Goal: Task Accomplishment & Management: Manage account settings

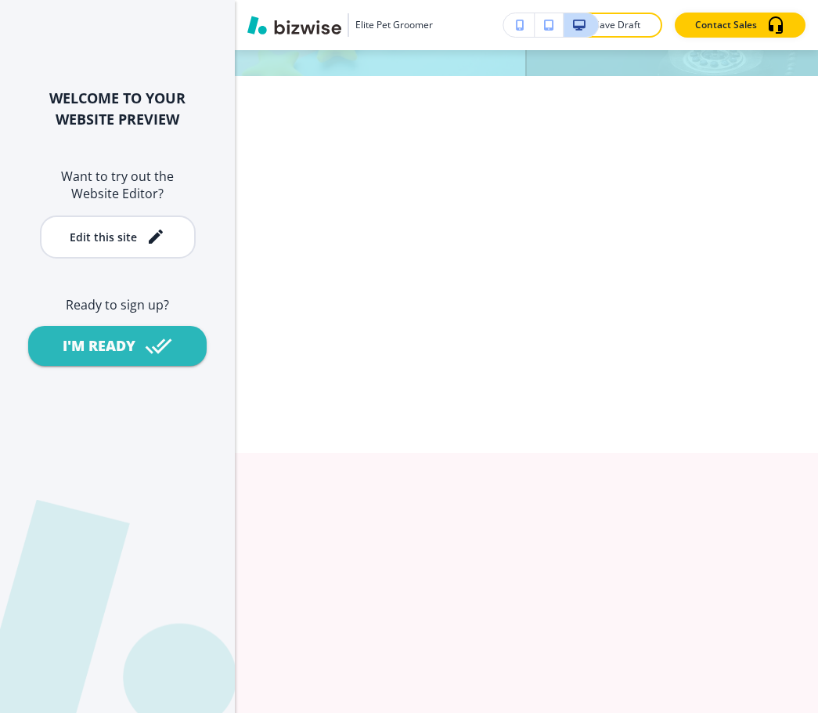
scroll to position [4229, 0]
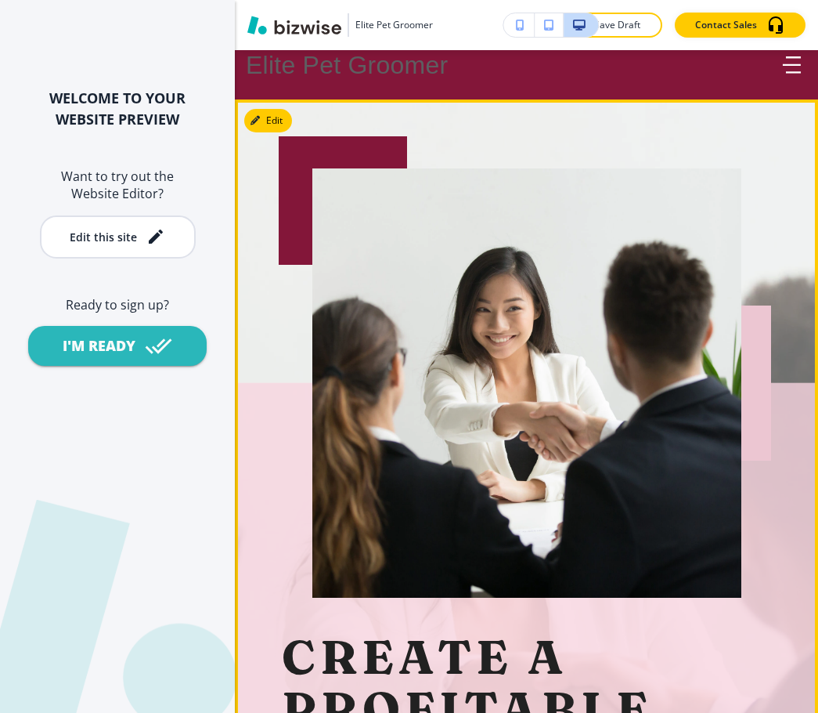
scroll to position [0, 0]
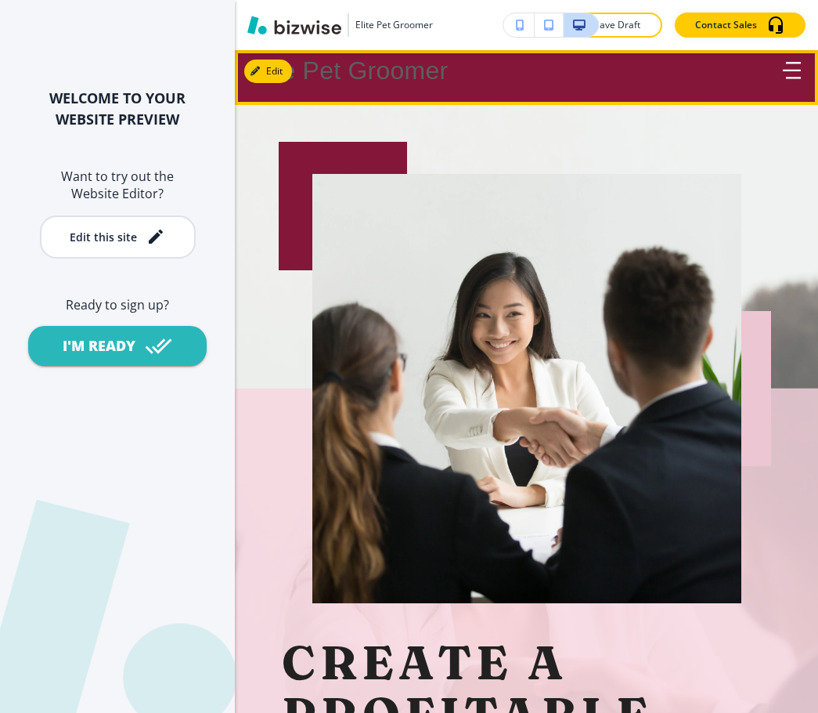
click at [786, 68] on icon "button" at bounding box center [792, 70] width 18 height 17
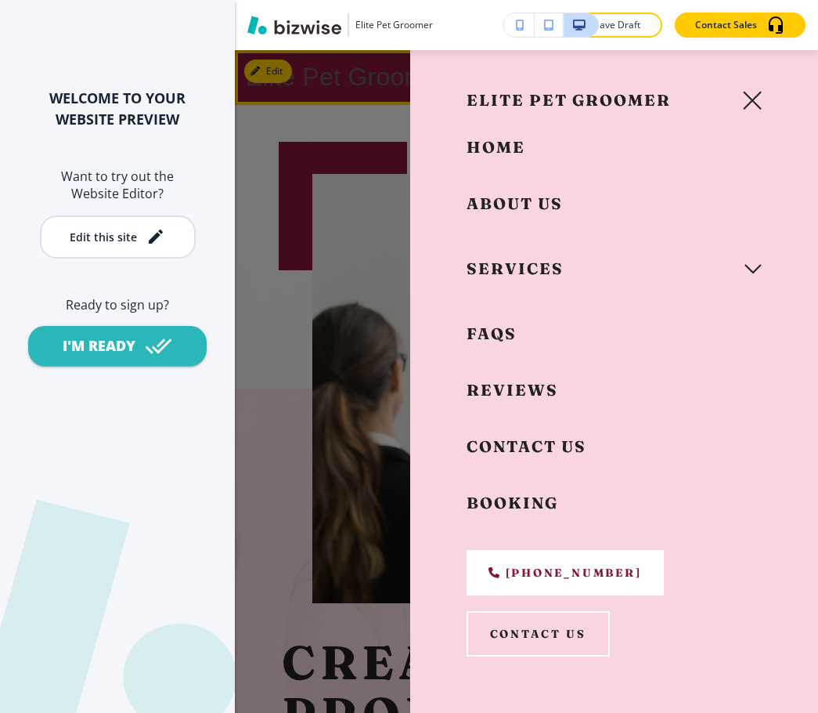
click at [741, 279] on button "button" at bounding box center [753, 269] width 36 height 36
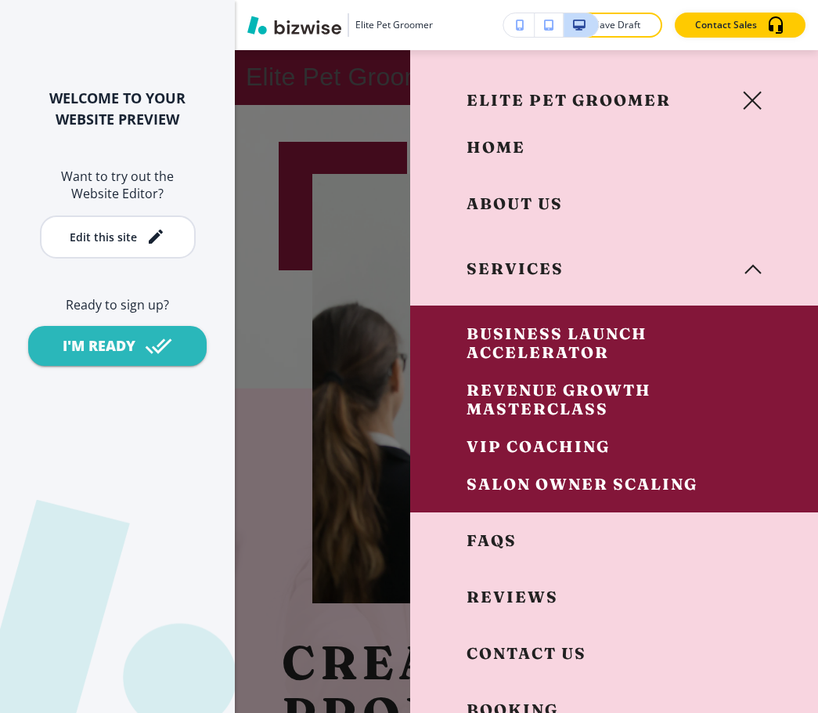
click at [745, 273] on icon "button" at bounding box center [753, 269] width 17 height 10
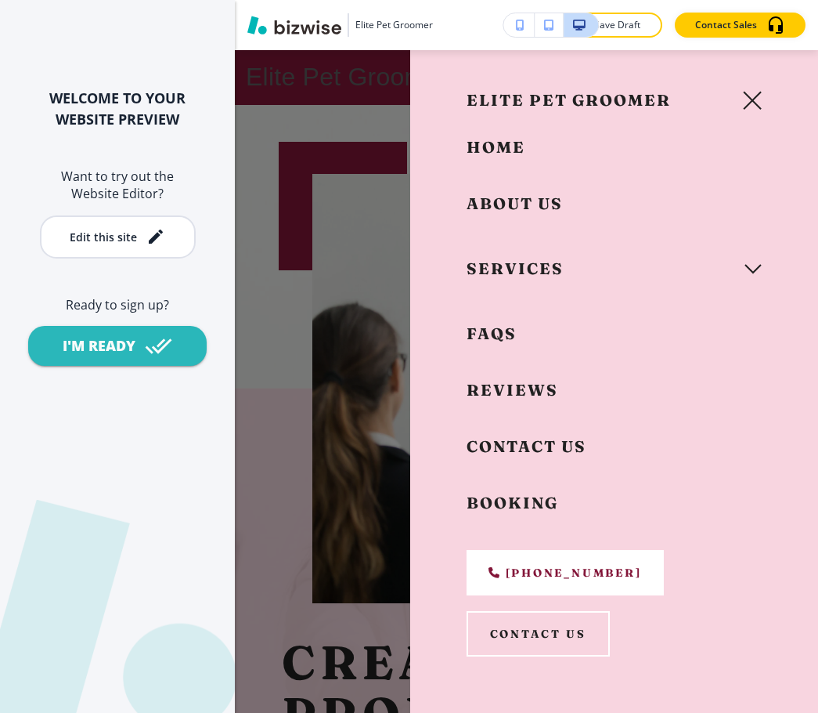
click at [744, 102] on icon "button" at bounding box center [752, 100] width 19 height 19
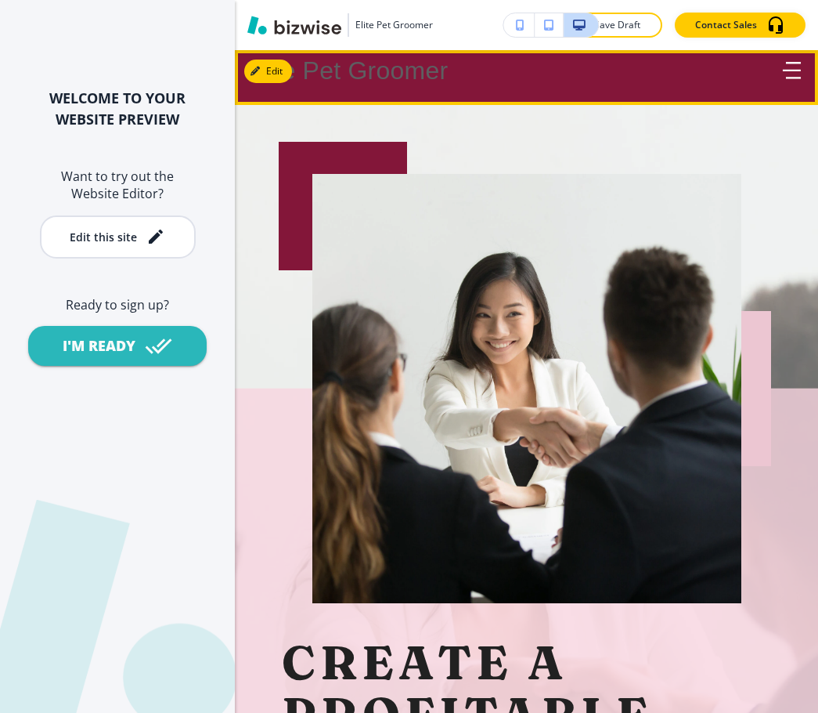
drag, startPoint x: 475, startPoint y: 78, endPoint x: 489, endPoint y: 79, distance: 14.2
click at [489, 79] on div "Elite Pet Groomer" at bounding box center [527, 71] width 562 height 31
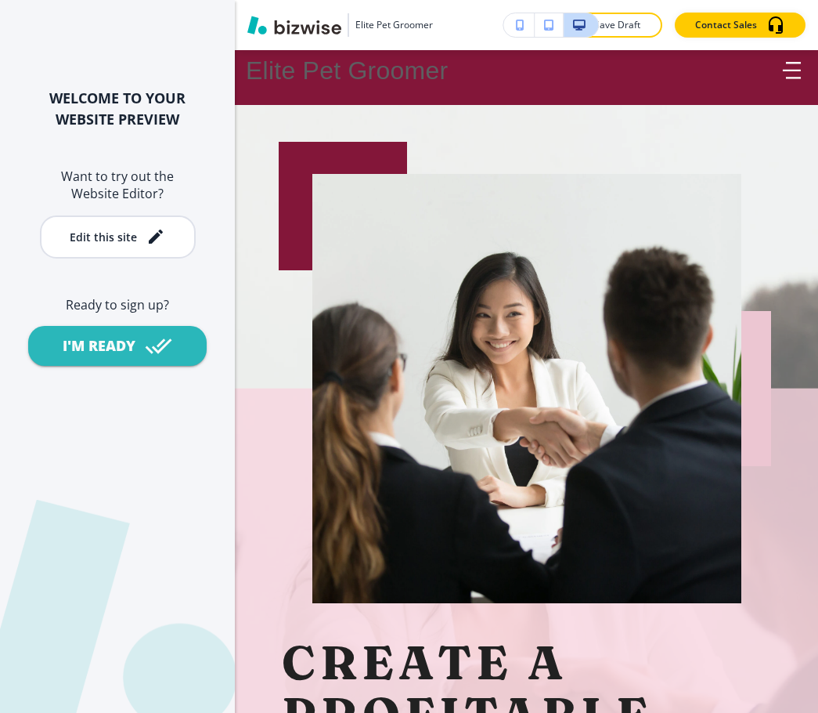
click at [163, 41] on div "WELCOME TO YOUR WEBSITE PREVIEW Want to try out the Website Editor? Edit this s…" at bounding box center [117, 356] width 235 height 713
click at [215, 24] on div "WELCOME TO YOUR WEBSITE PREVIEW Want to try out the Website Editor? Edit this s…" at bounding box center [117, 356] width 235 height 713
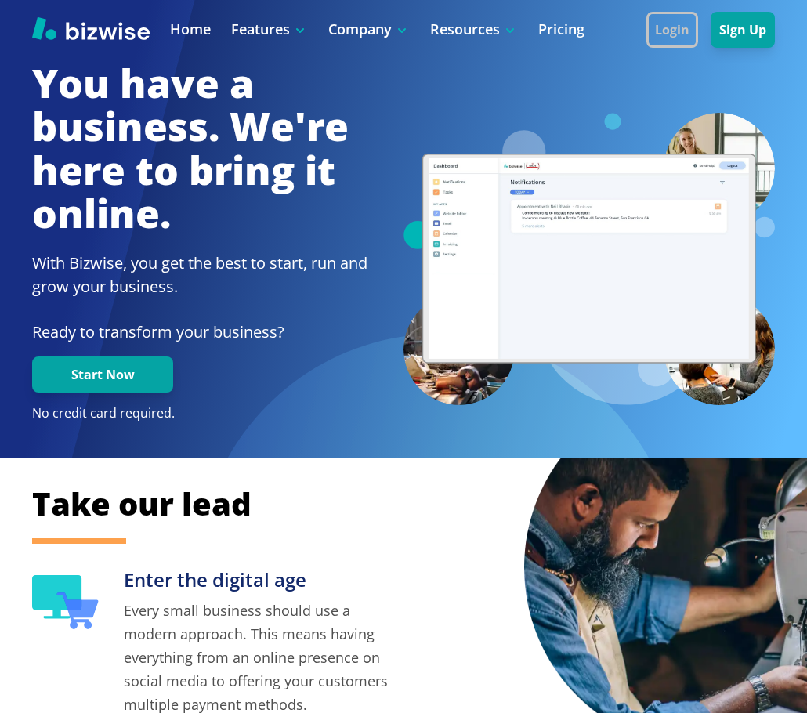
click at [659, 23] on button "Login" at bounding box center [672, 30] width 52 height 36
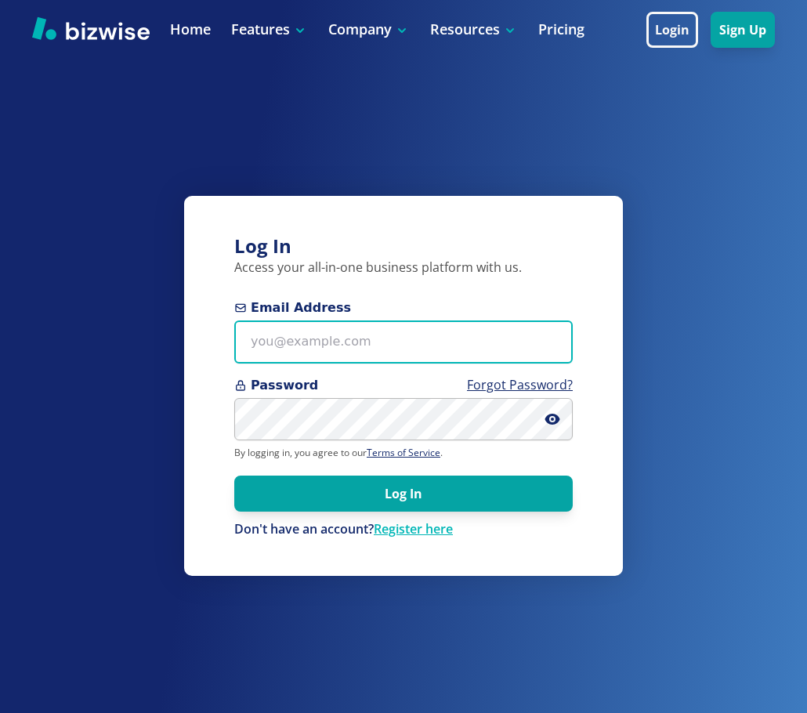
click at [331, 335] on input "Email Address" at bounding box center [403, 341] width 338 height 43
paste input "elitepetsalon@yahoo.com"
type input "elitepetsalon@yahoo.com"
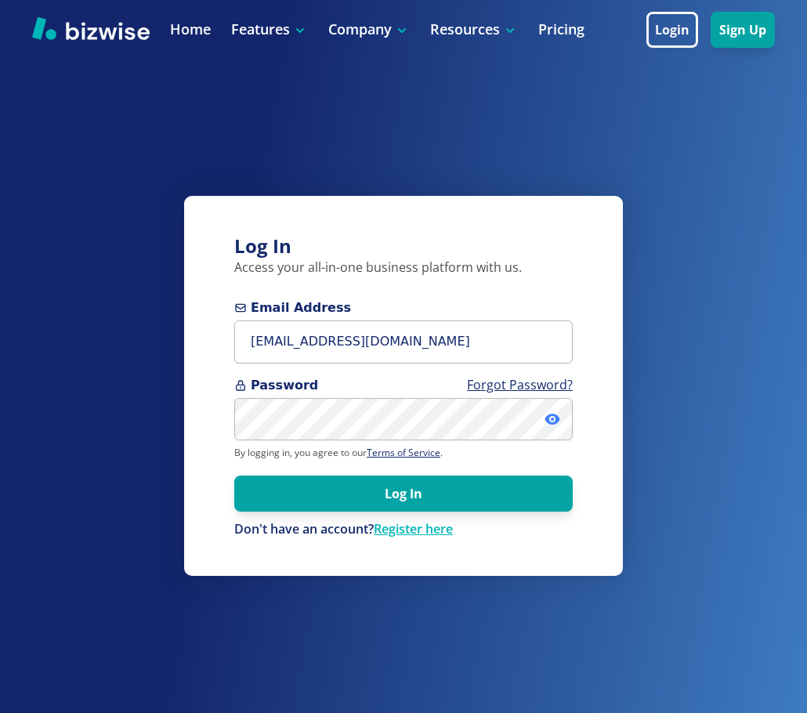
click at [558, 421] on icon at bounding box center [551, 419] width 15 height 11
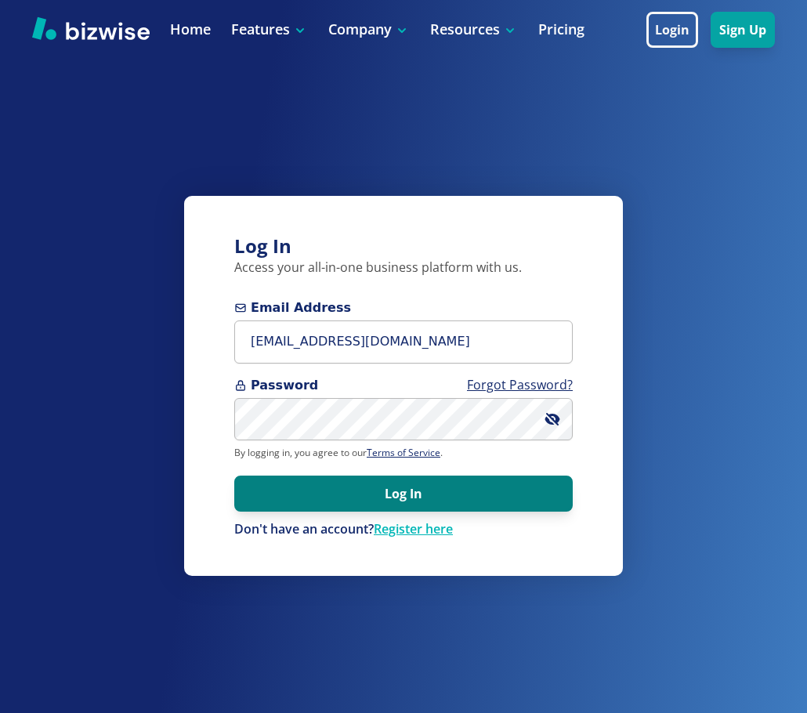
click at [421, 492] on button "Log In" at bounding box center [403, 493] width 338 height 36
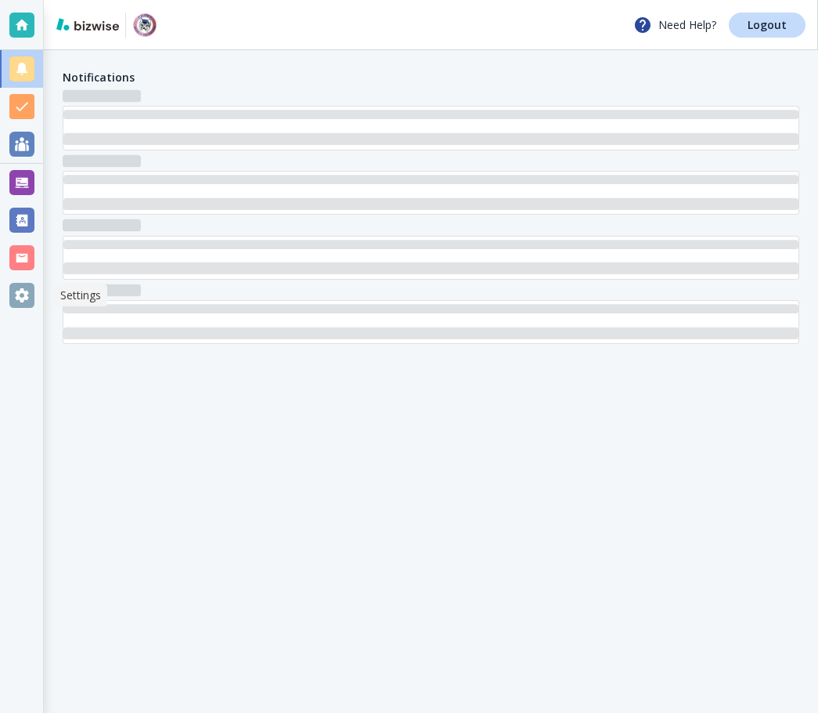
click at [16, 293] on div at bounding box center [21, 295] width 25 height 25
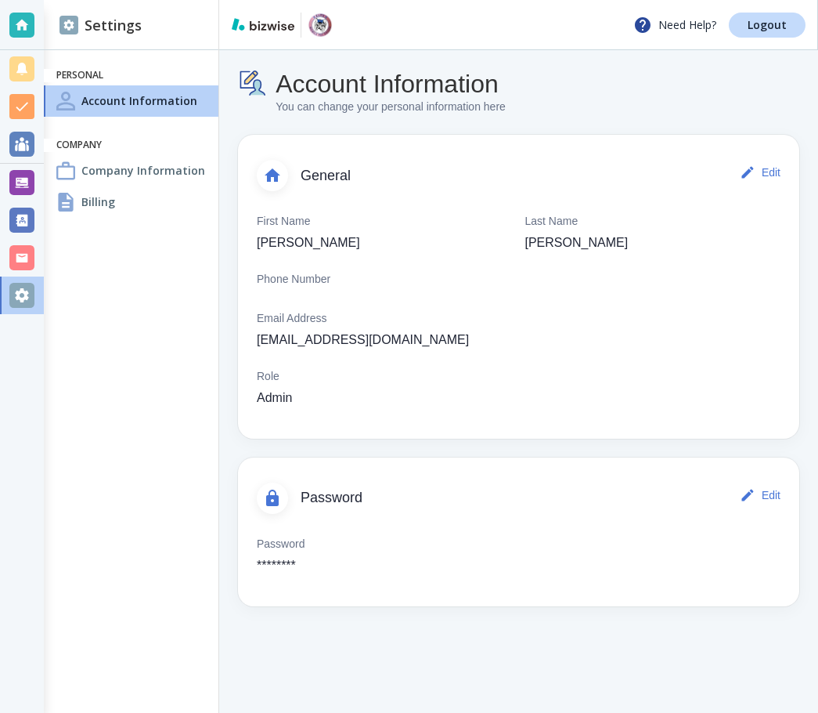
click at [120, 175] on h4 "Company Information" at bounding box center [143, 170] width 124 height 16
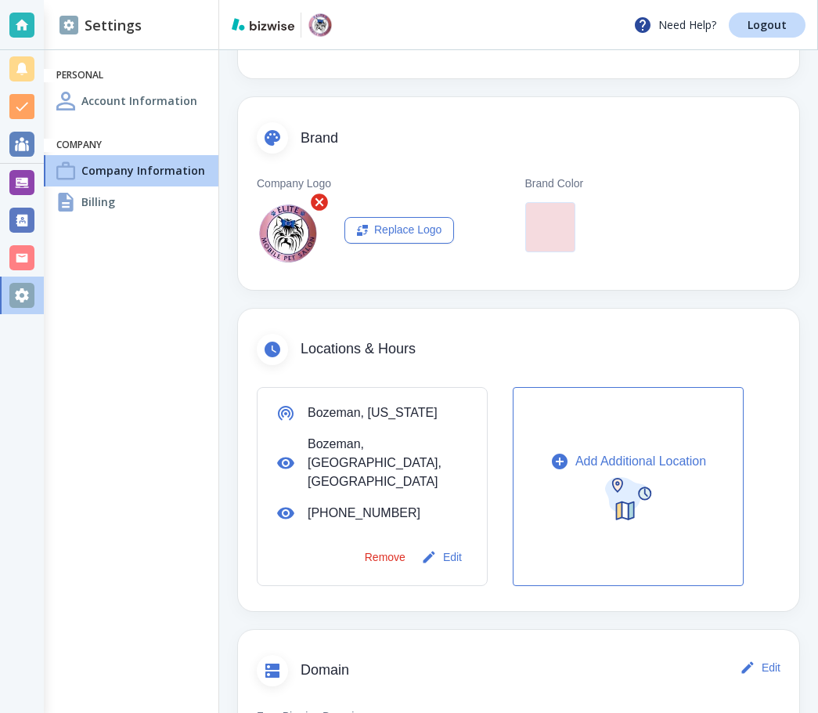
scroll to position [470, 0]
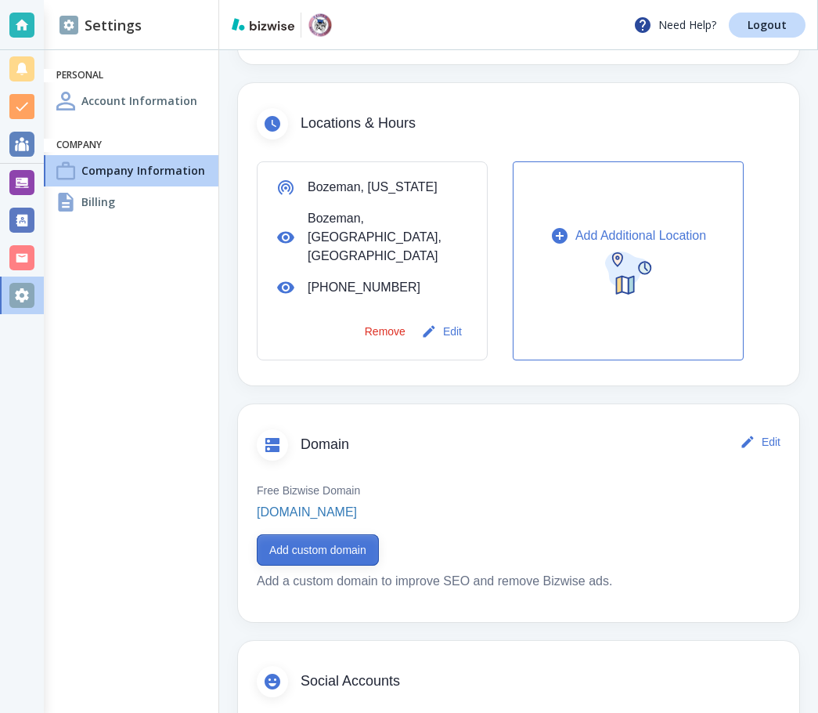
click at [305, 534] on button "Add custom domain" at bounding box center [318, 549] width 122 height 31
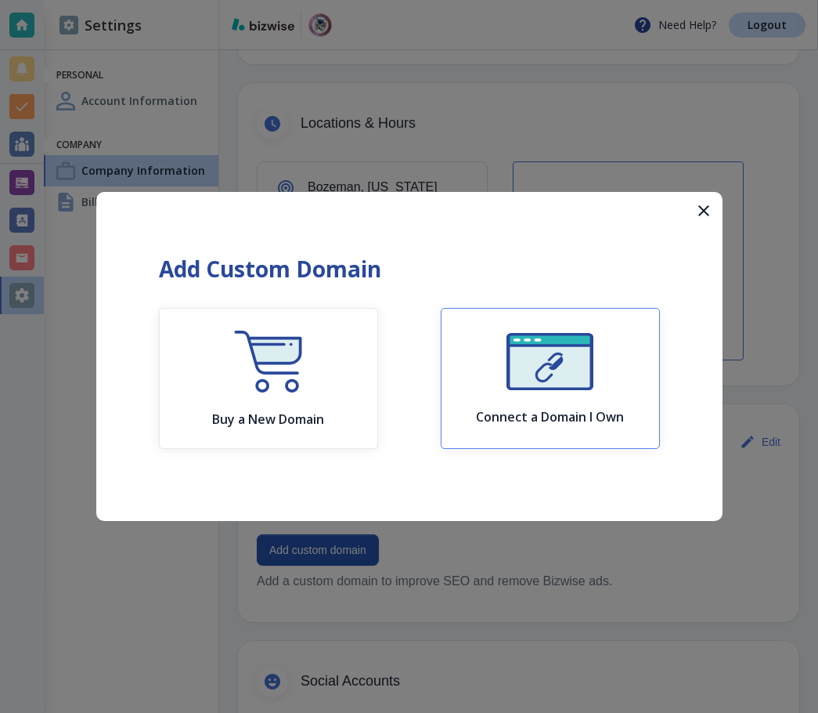
click at [537, 365] on img "button" at bounding box center [550, 361] width 87 height 57
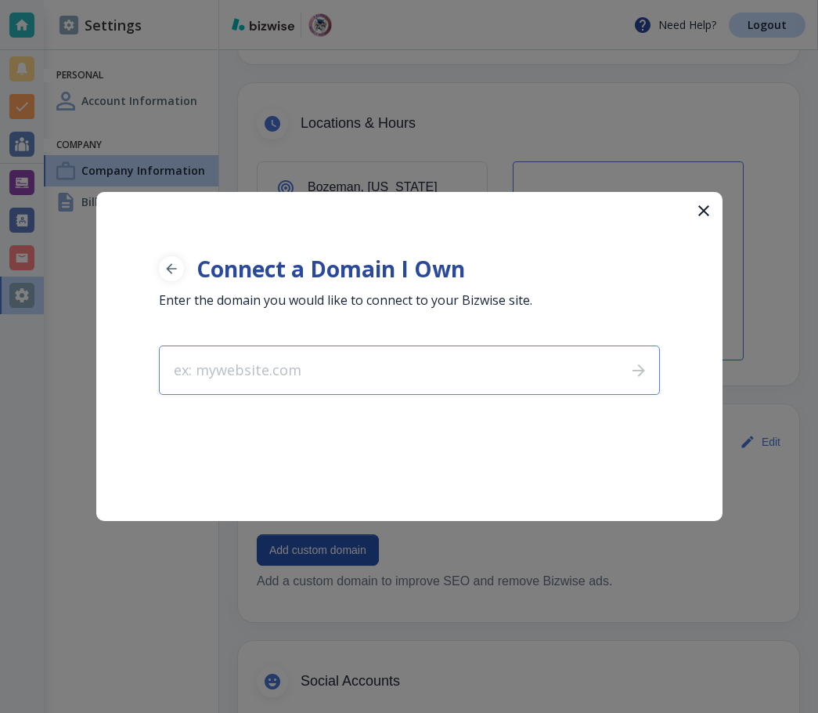
click at [399, 367] on input "text" at bounding box center [387, 370] width 454 height 48
click at [317, 365] on input "text" at bounding box center [387, 370] width 454 height 48
type input "elitepetsalon.com"
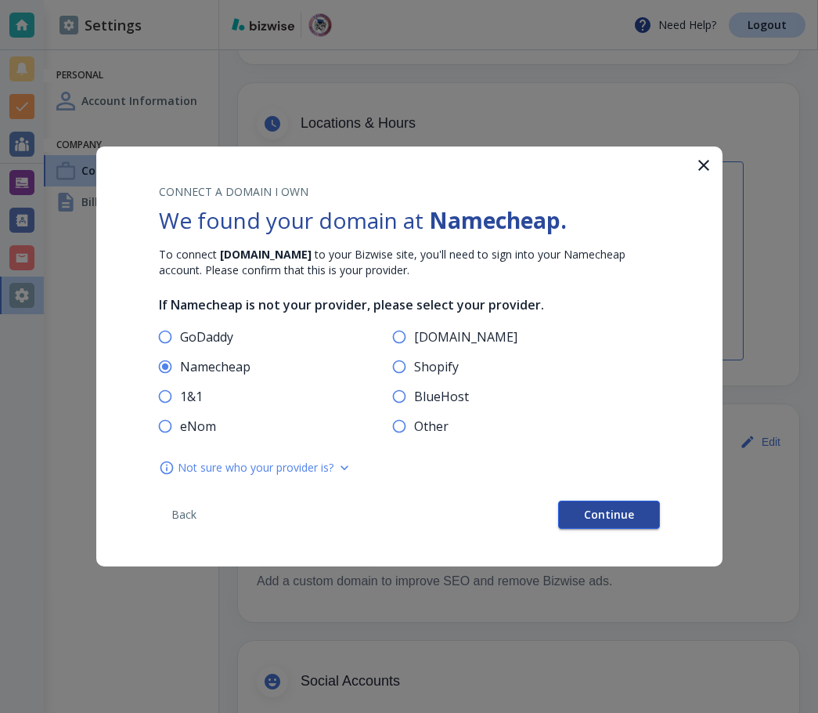
click at [623, 520] on span "Continue" at bounding box center [609, 514] width 50 height 11
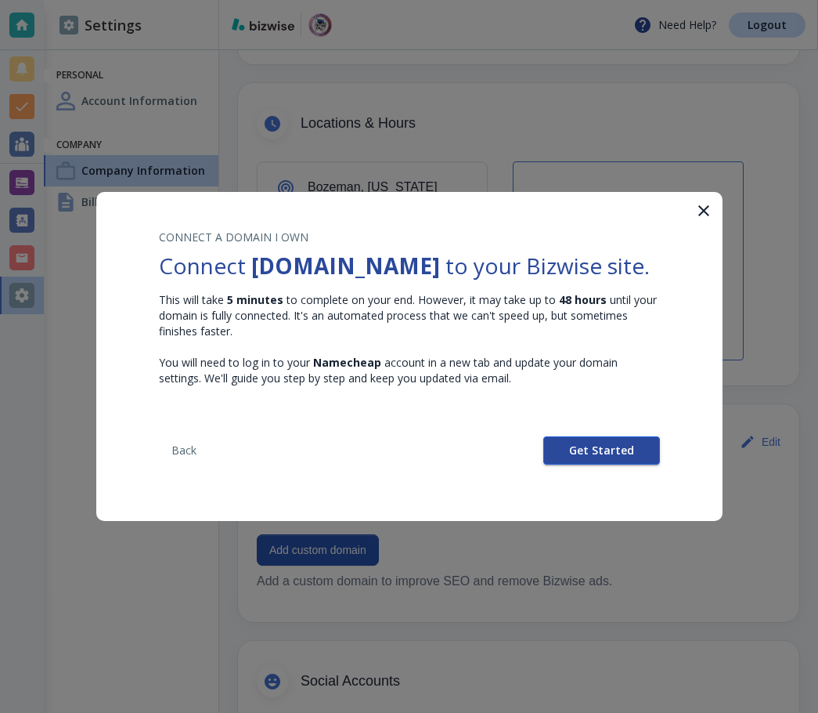
click at [603, 446] on span "Get Started" at bounding box center [601, 450] width 65 height 11
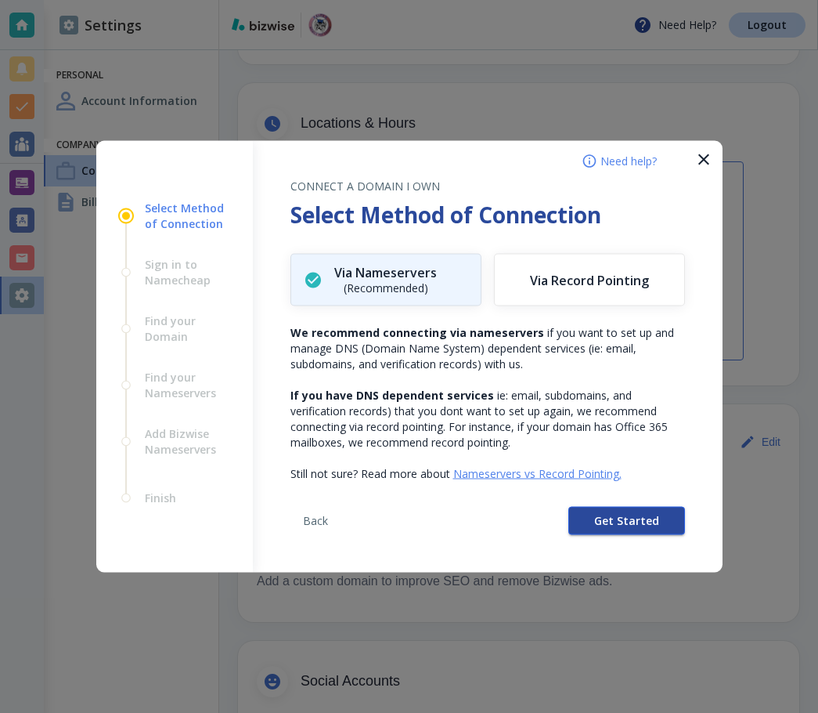
click at [608, 515] on span "Get Started" at bounding box center [626, 520] width 65 height 11
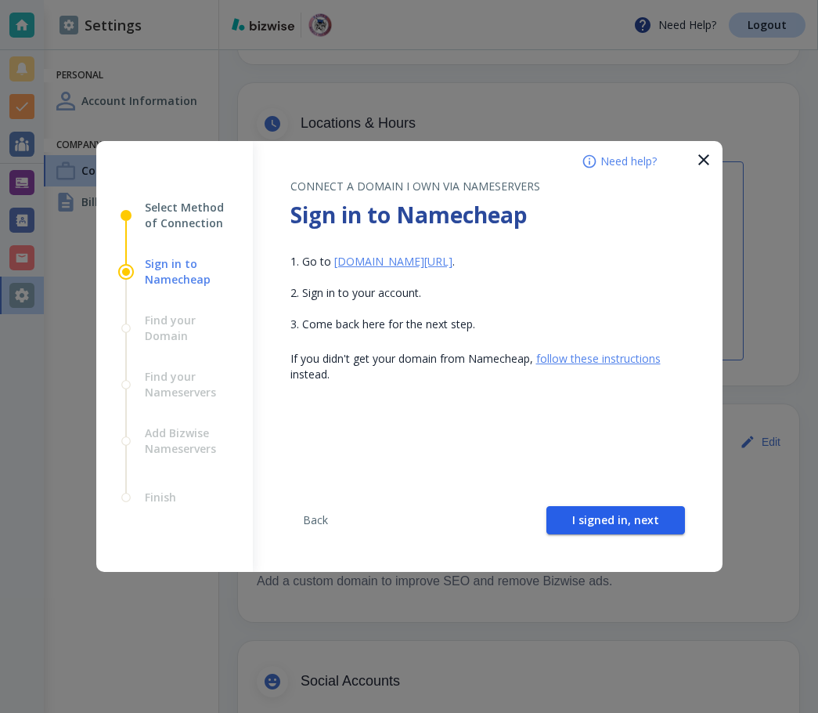
click at [608, 515] on span "I signed in, next" at bounding box center [616, 520] width 87 height 11
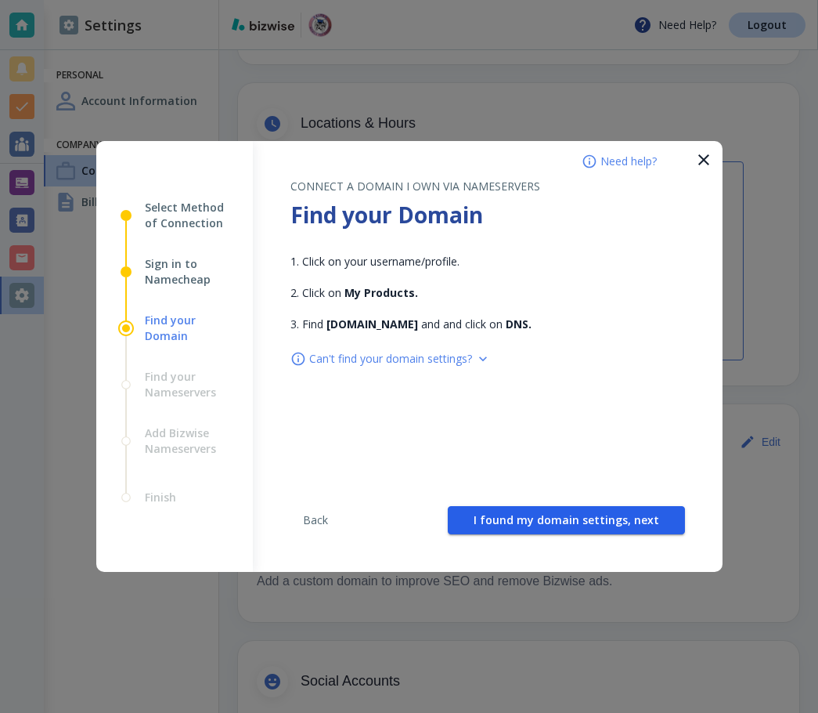
click at [608, 515] on span "I found my domain settings, next" at bounding box center [567, 520] width 186 height 11
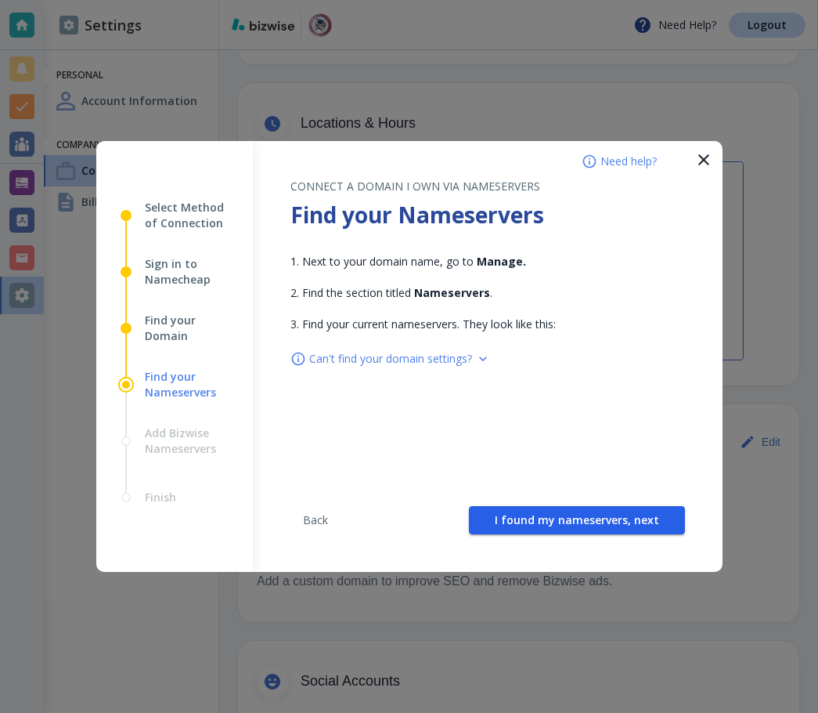
click at [608, 515] on span "I found my nameservers, next" at bounding box center [577, 520] width 164 height 11
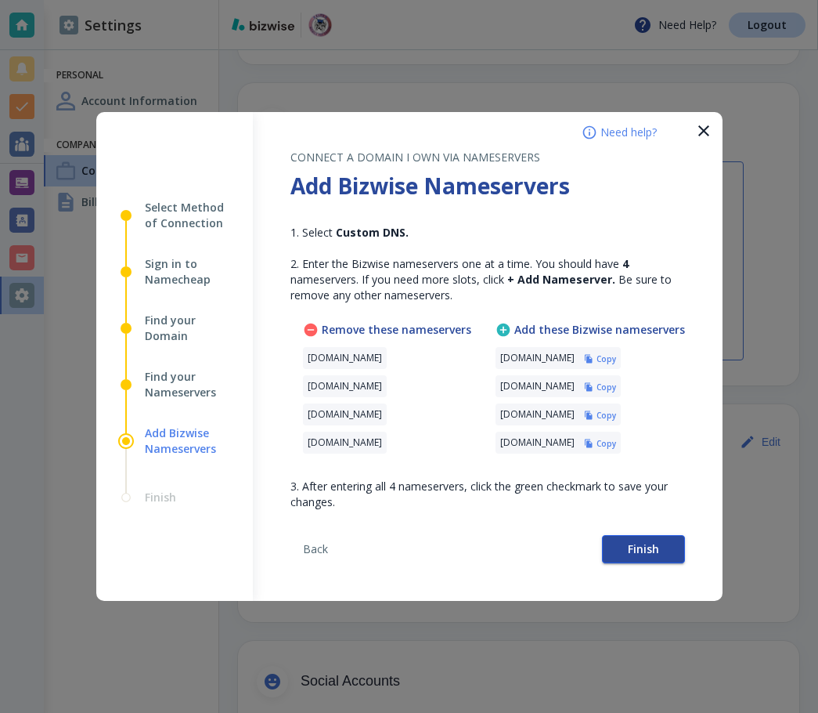
click at [634, 547] on span "Finish" at bounding box center [643, 549] width 31 height 11
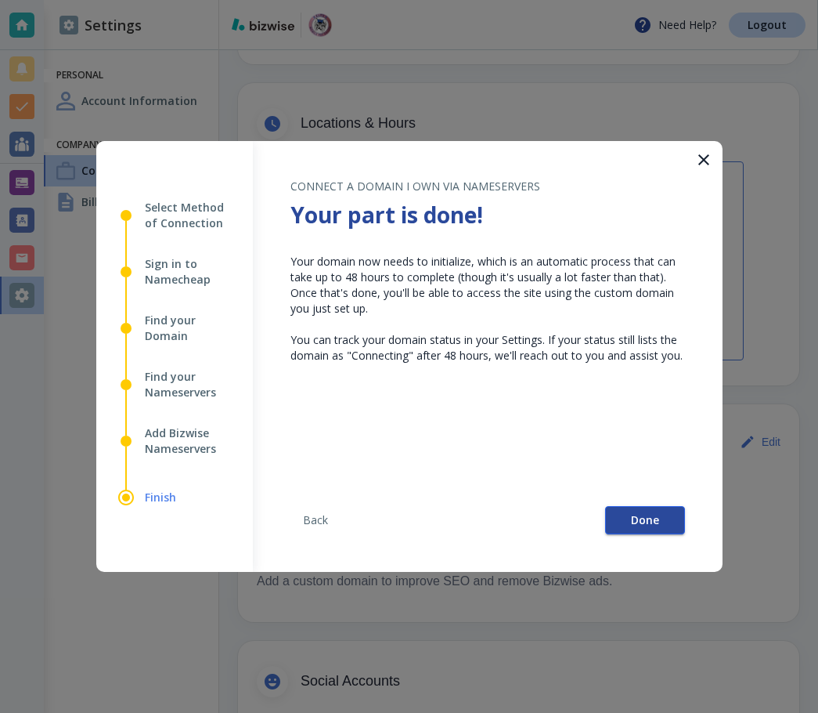
click at [639, 525] on span "Done" at bounding box center [645, 520] width 28 height 11
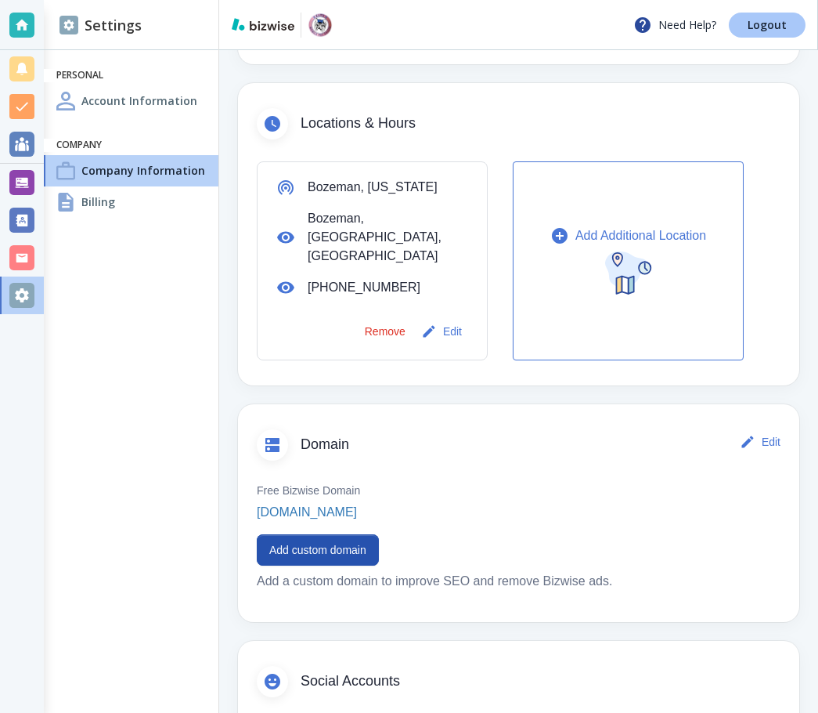
click at [785, 29] on p "Logout" at bounding box center [767, 25] width 39 height 11
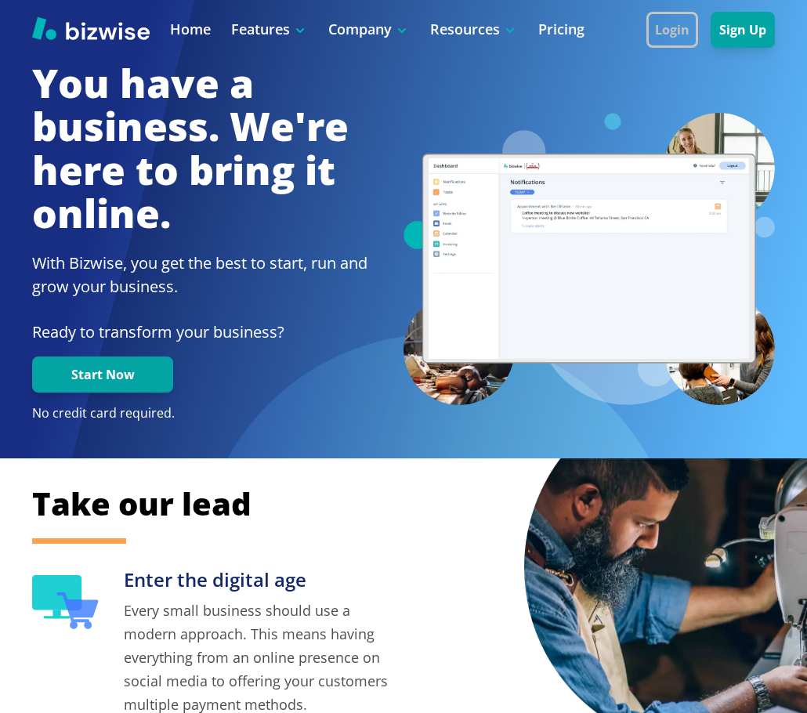
click at [680, 34] on button "Login" at bounding box center [672, 30] width 52 height 36
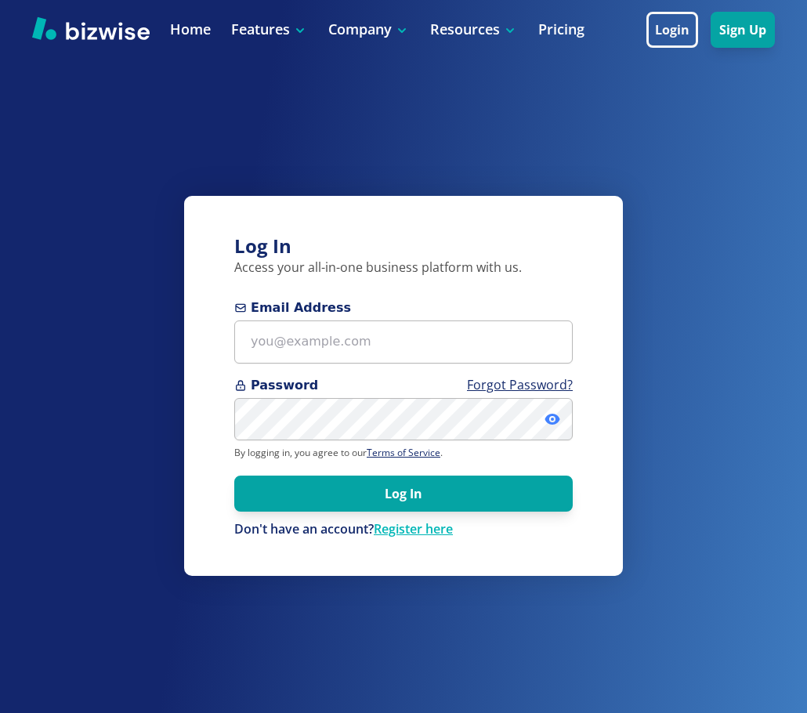
click at [546, 421] on icon at bounding box center [551, 419] width 15 height 11
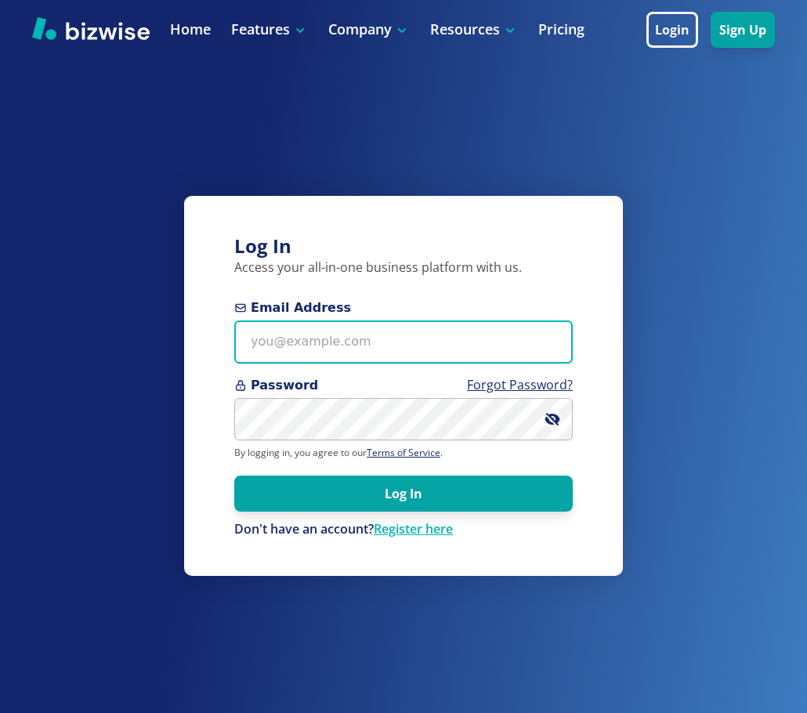
click at [394, 330] on input "Email Address" at bounding box center [403, 341] width 338 height 43
paste input "drain.max@hotmail.com"
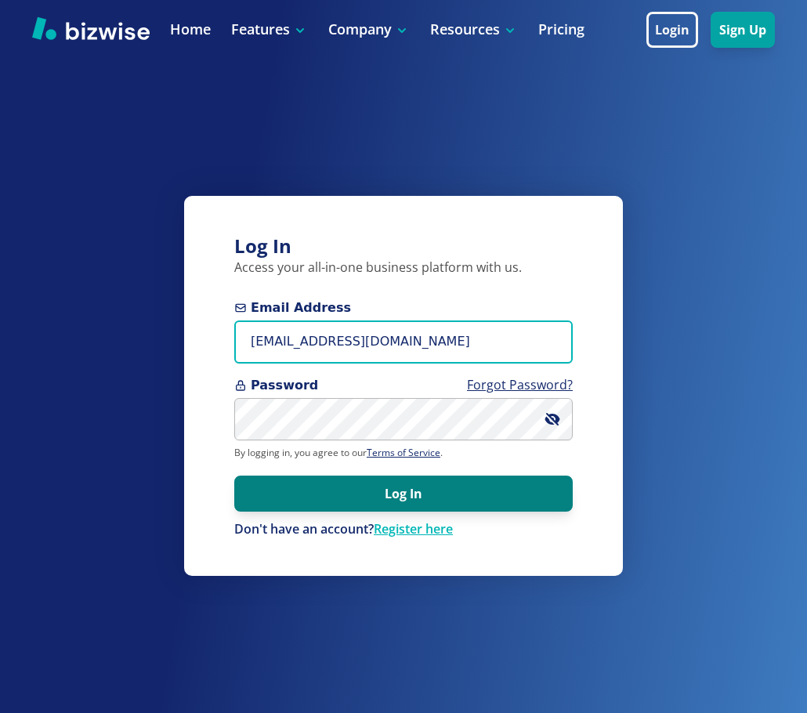
type input "drain.max@hotmail.com"
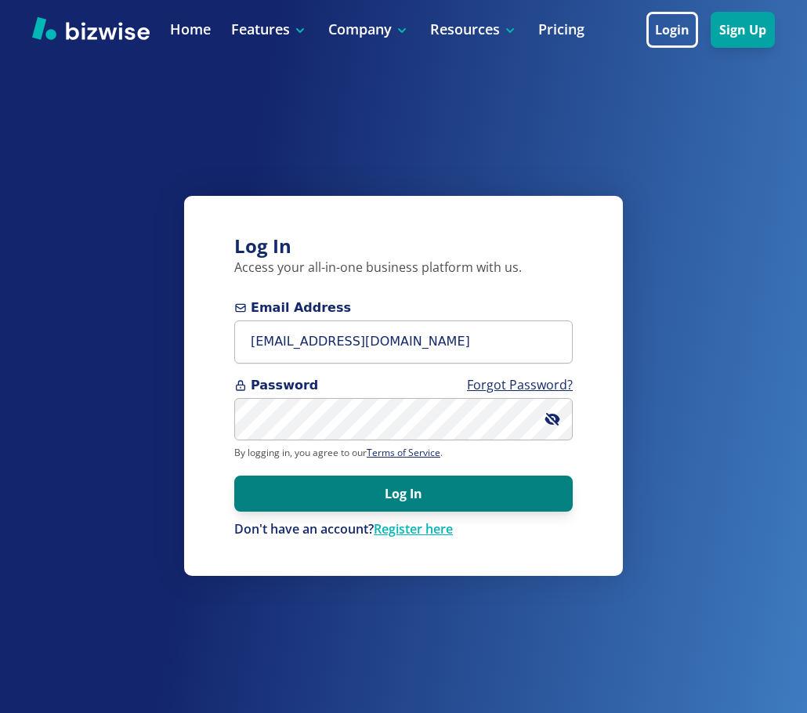
click at [482, 485] on button "Log In" at bounding box center [403, 493] width 338 height 36
